Goal: Navigation & Orientation: Find specific page/section

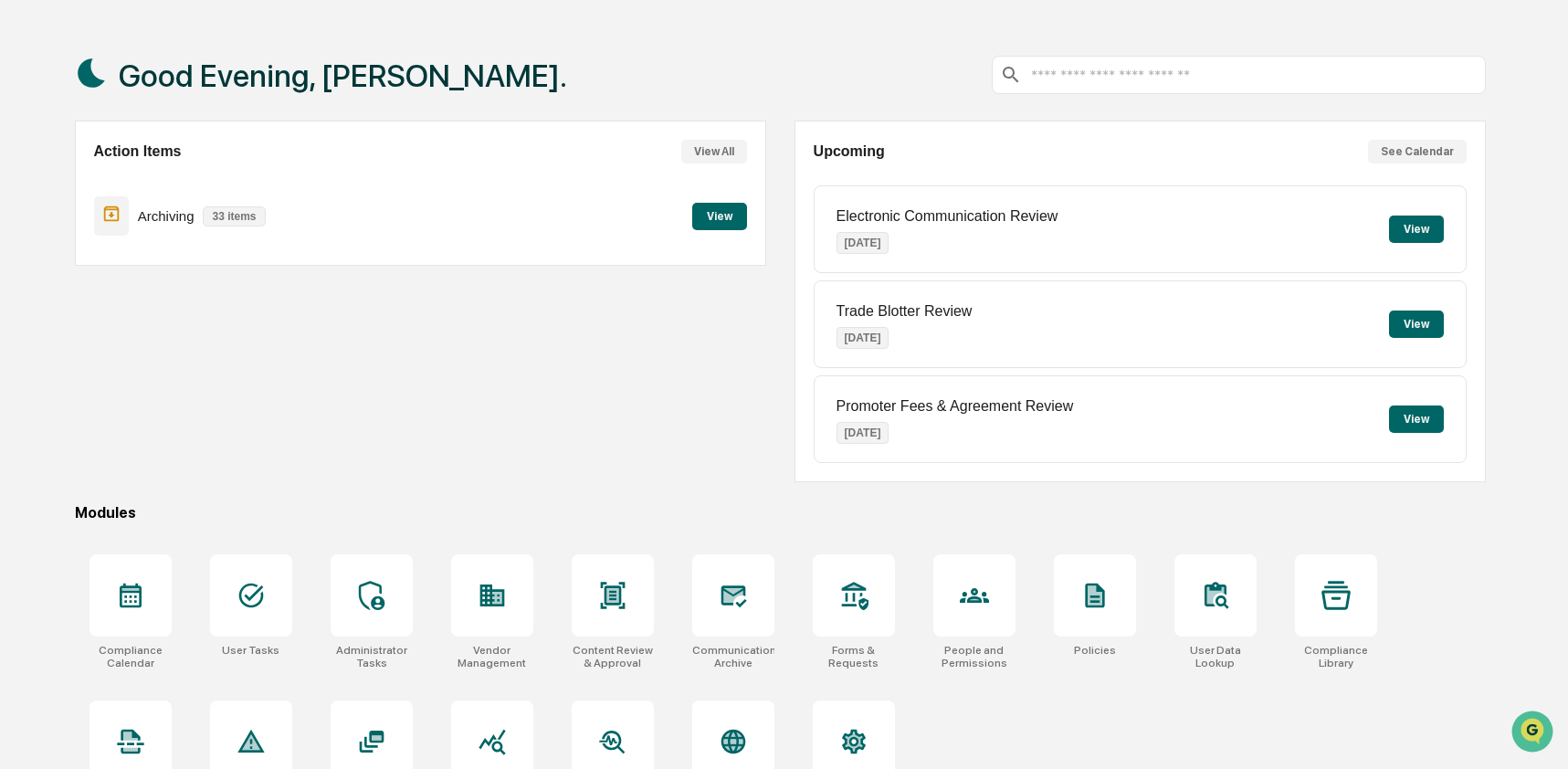
scroll to position [119, 0]
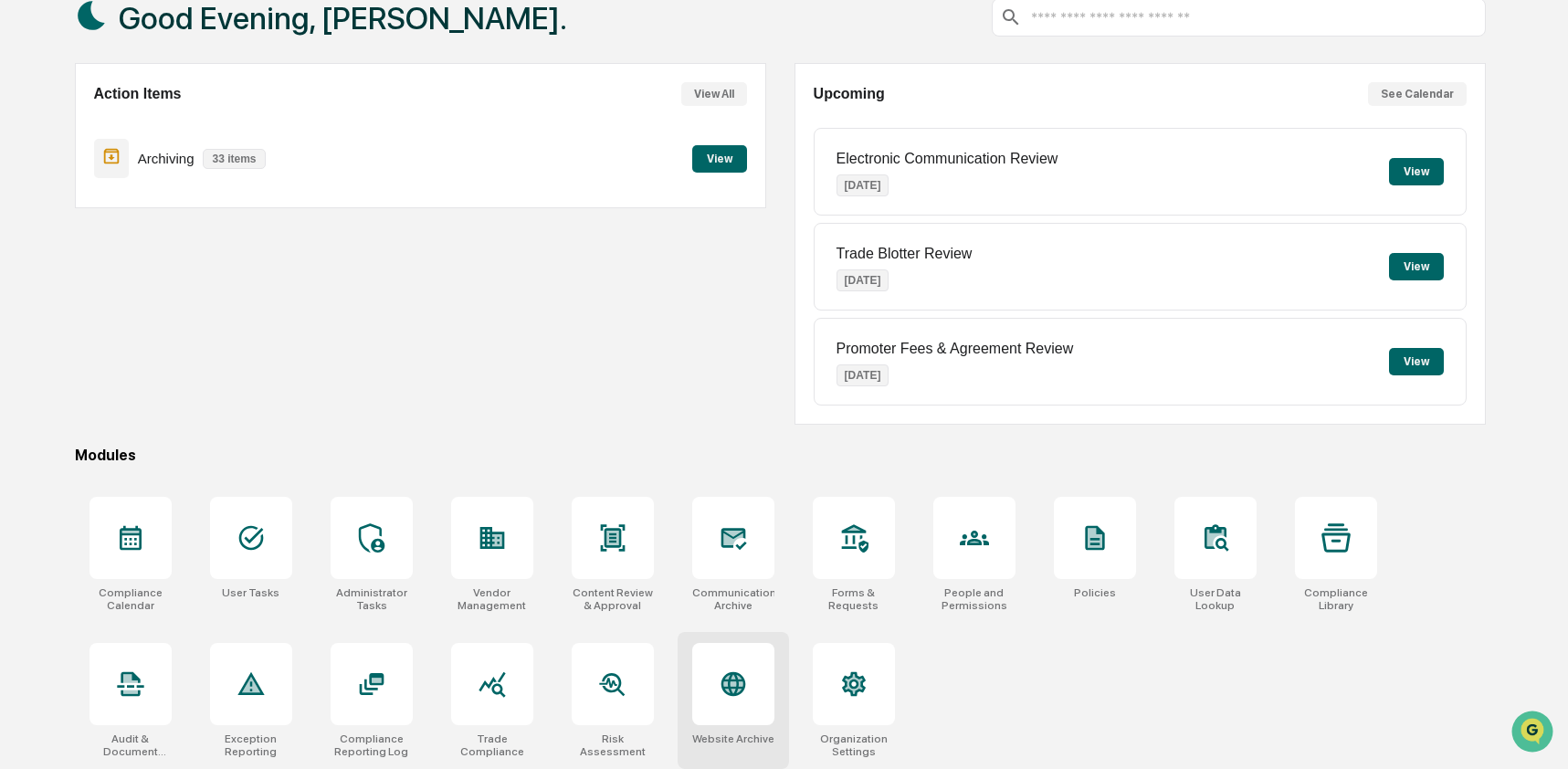
click at [725, 673] on icon at bounding box center [733, 684] width 25 height 25
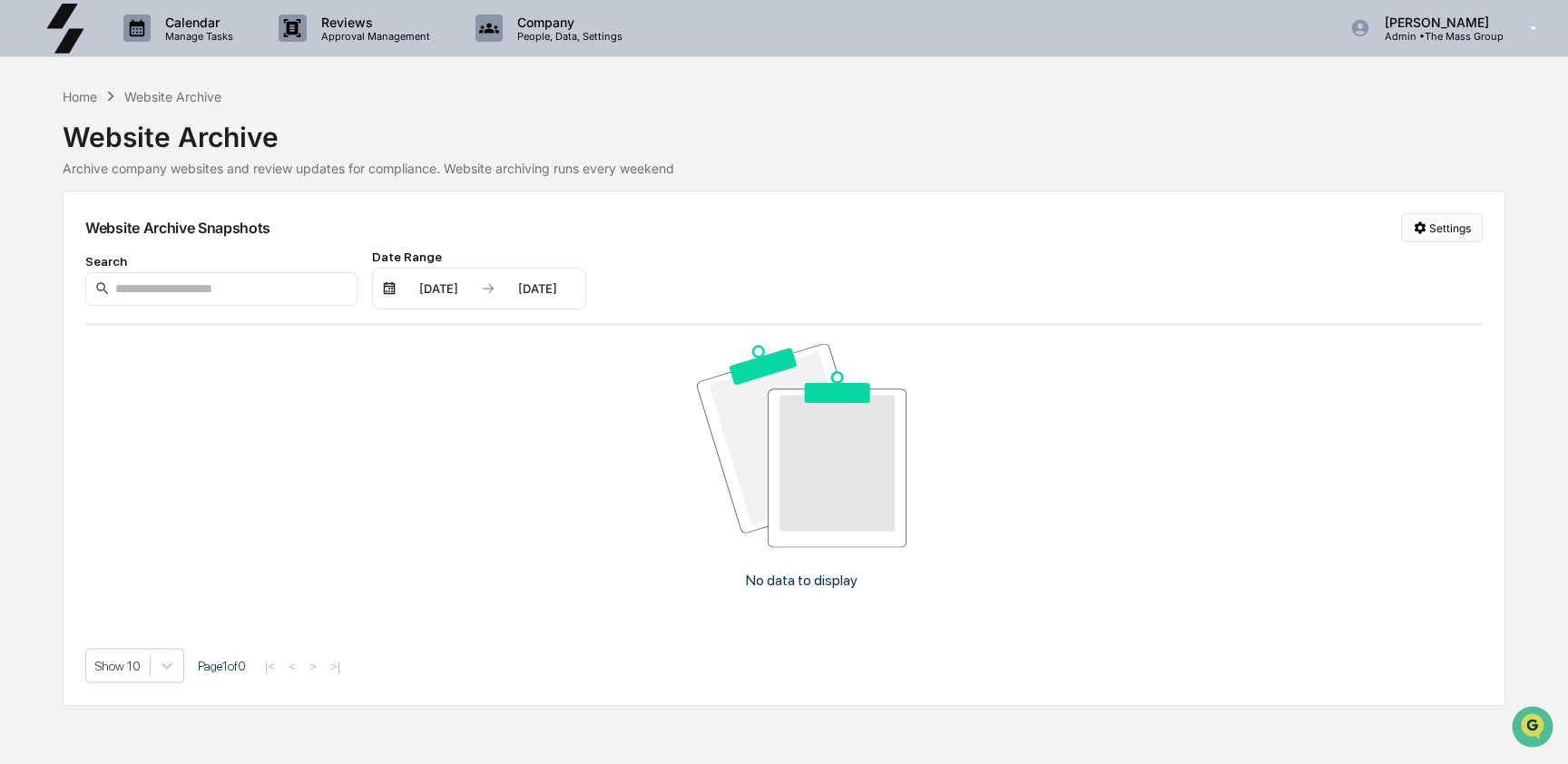
click at [1439, 236] on html "Calendar Manage Tasks Reviews Approval Management Company People, Data, Setting…" at bounding box center [784, 382] width 1568 height 764
click at [1452, 269] on div "Manage Archived Websites" at bounding box center [1439, 265] width 205 height 29
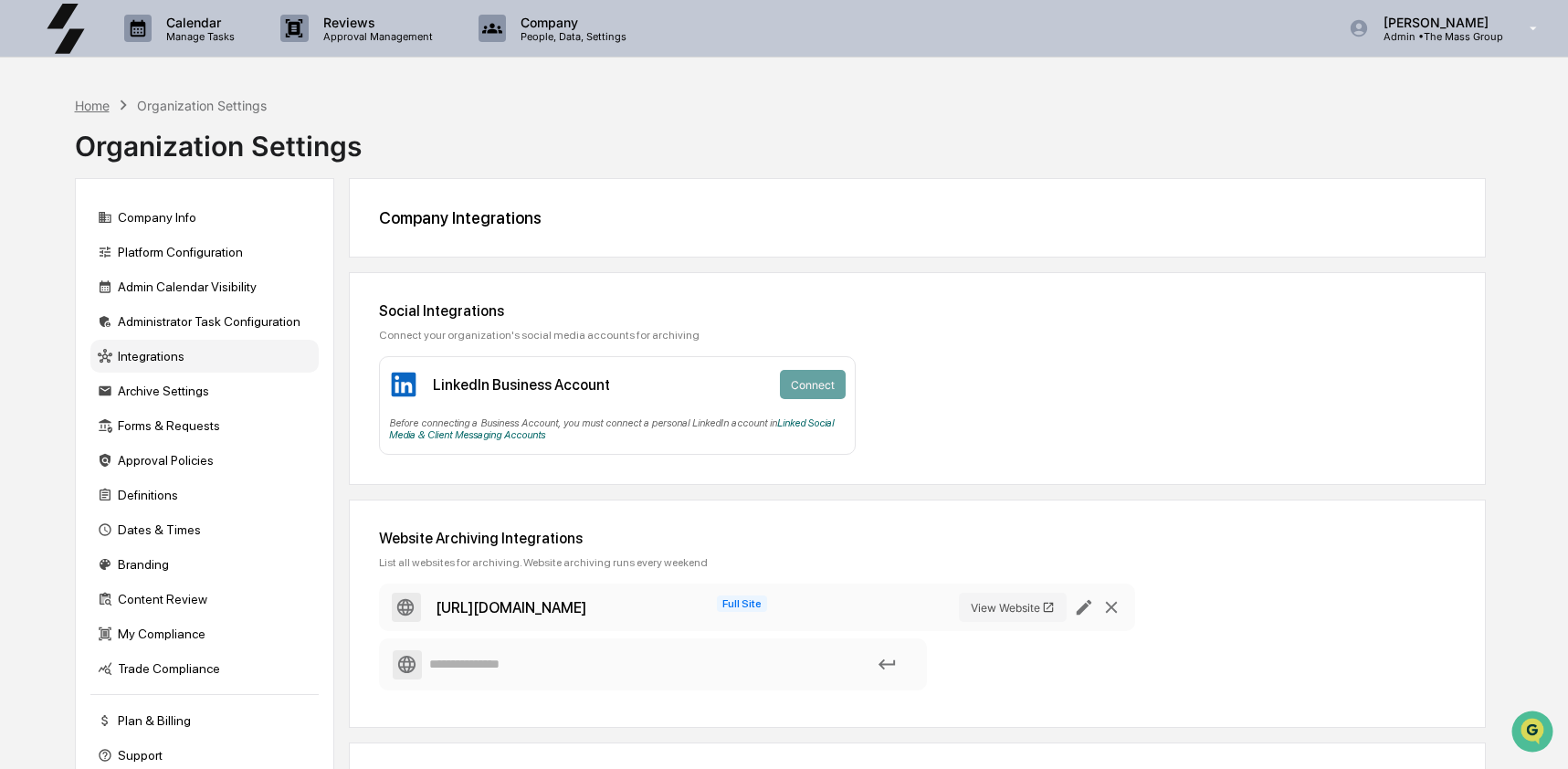
click at [81, 106] on div "Home" at bounding box center [92, 106] width 35 height 16
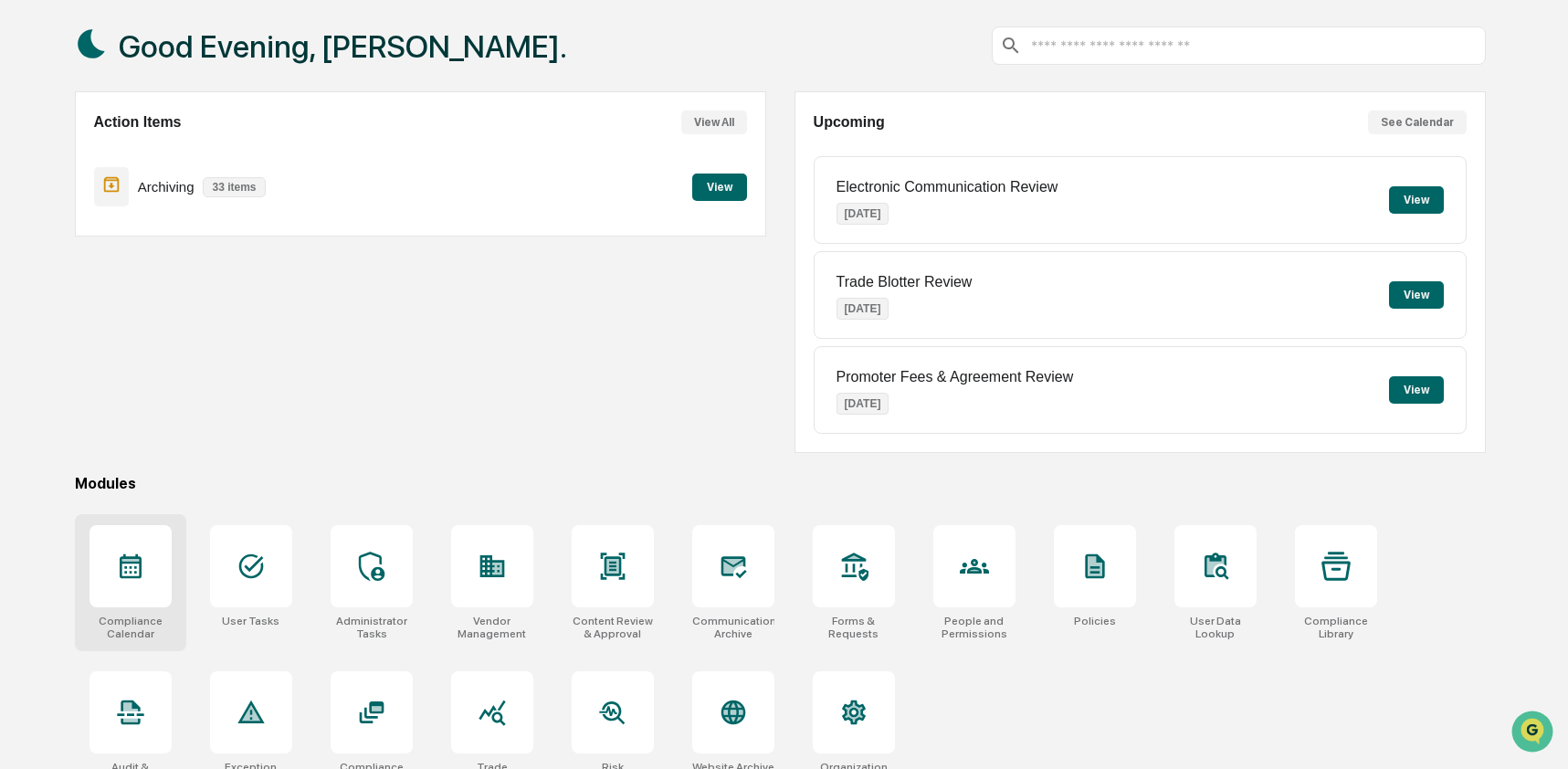
scroll to position [119, 0]
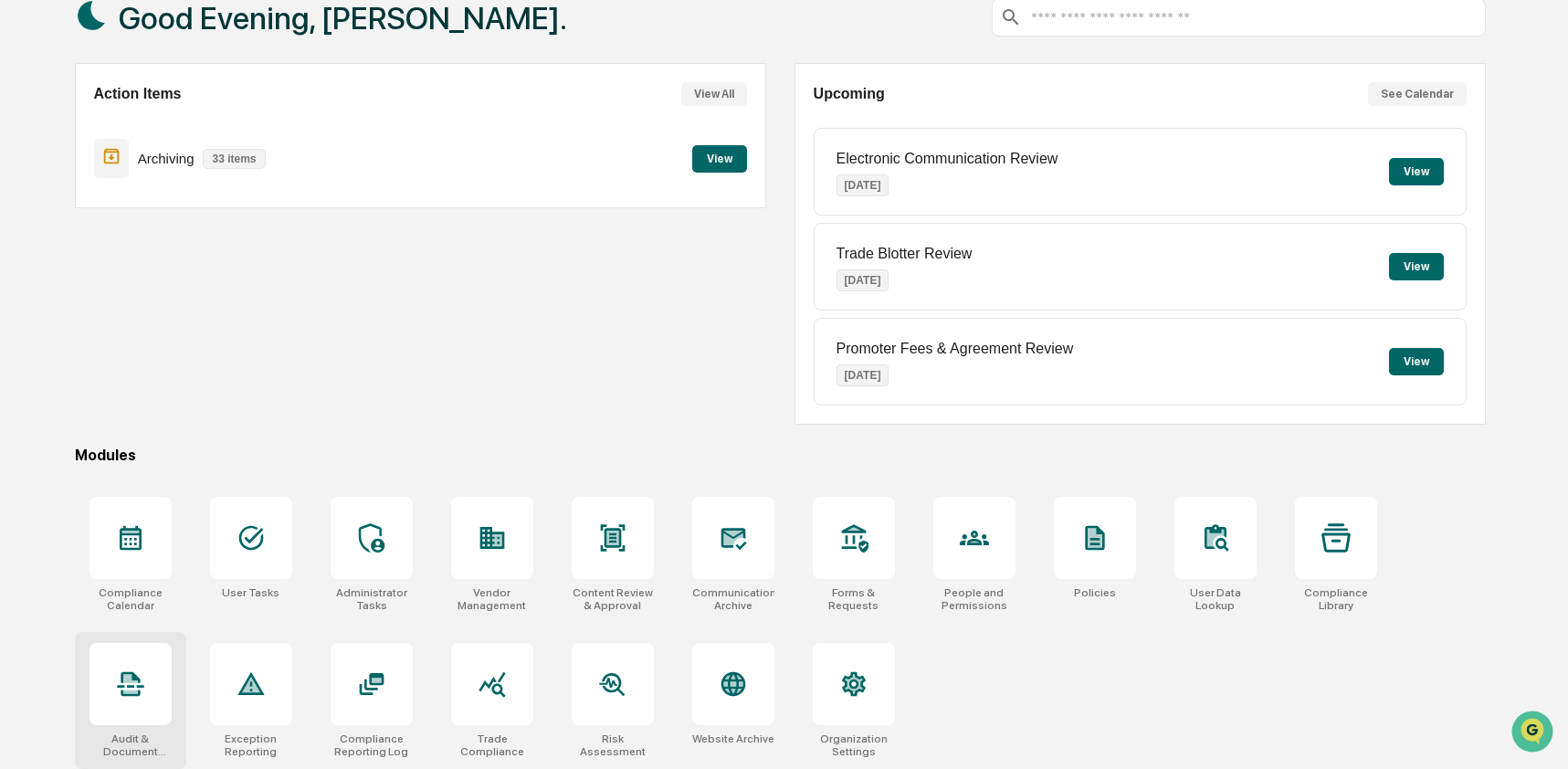
click at [136, 719] on div at bounding box center [130, 683] width 82 height 82
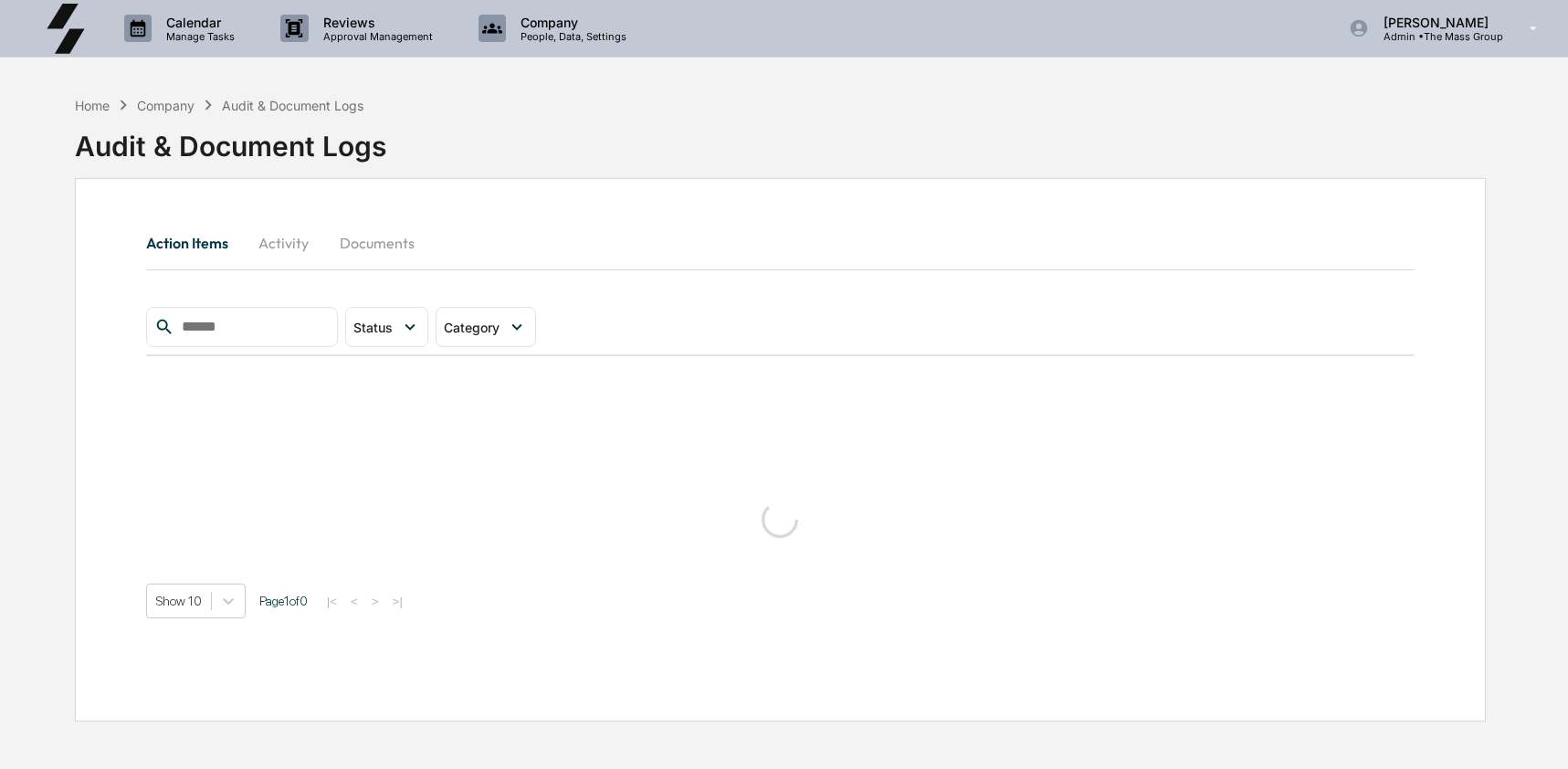
click at [284, 253] on button "Activity" at bounding box center [283, 242] width 82 height 44
click at [252, 334] on input "text" at bounding box center [251, 327] width 155 height 24
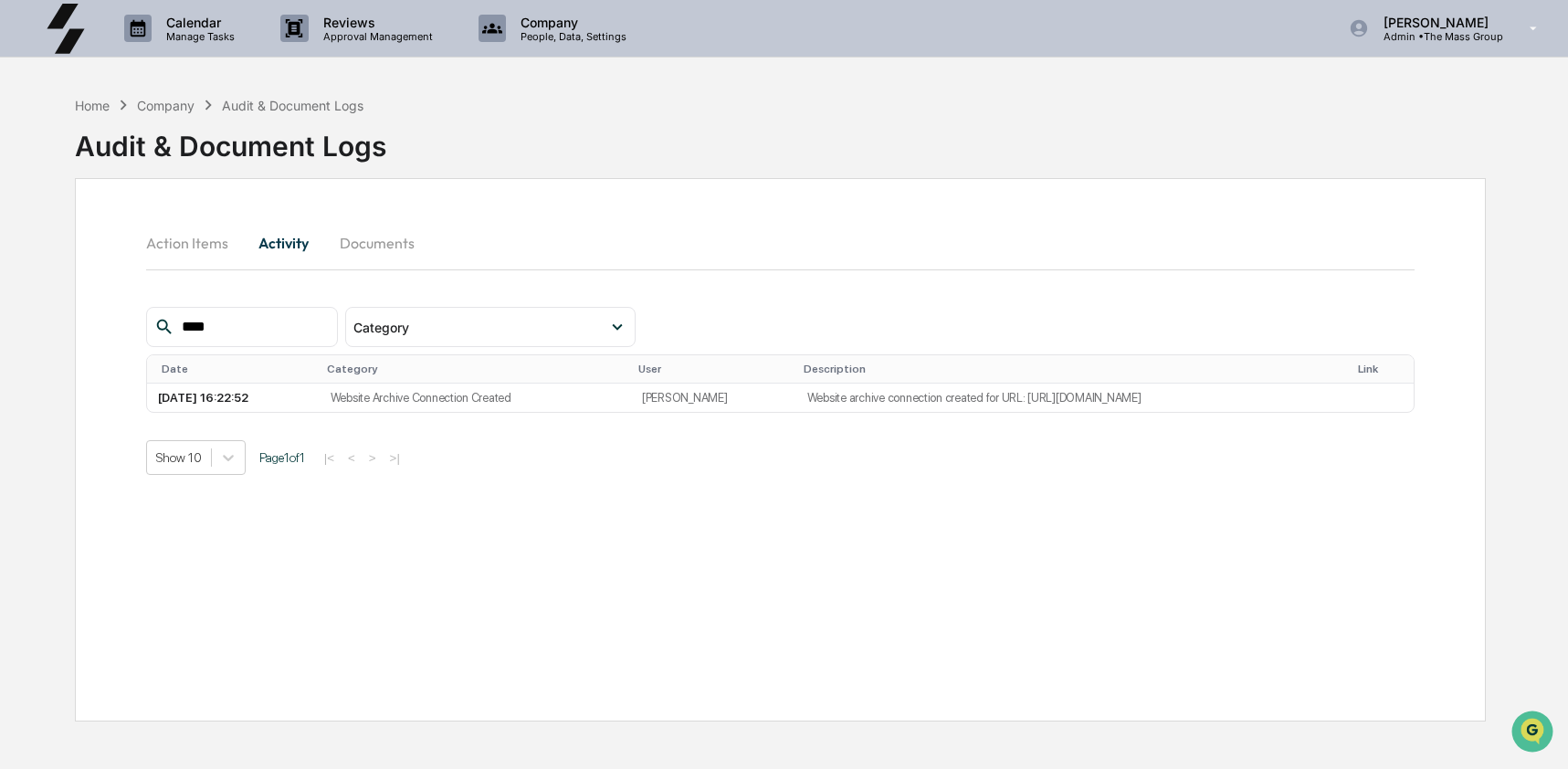
type input "****"
click at [1445, 39] on p "Admin • The Mass Group" at bounding box center [1436, 36] width 135 height 13
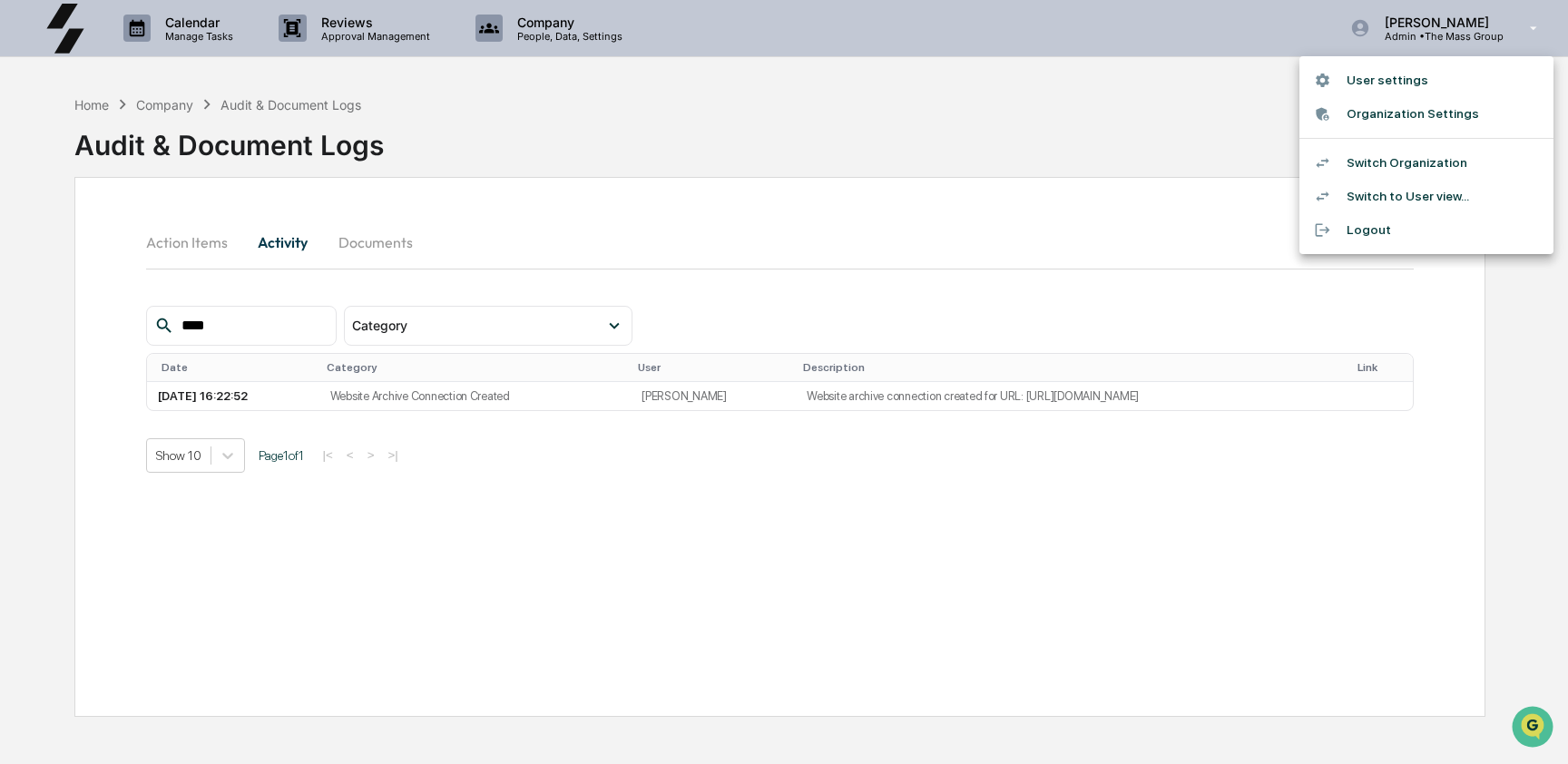
click at [1428, 148] on li "Switch Organization" at bounding box center [1426, 163] width 254 height 33
